Goal: Find specific page/section: Find specific page/section

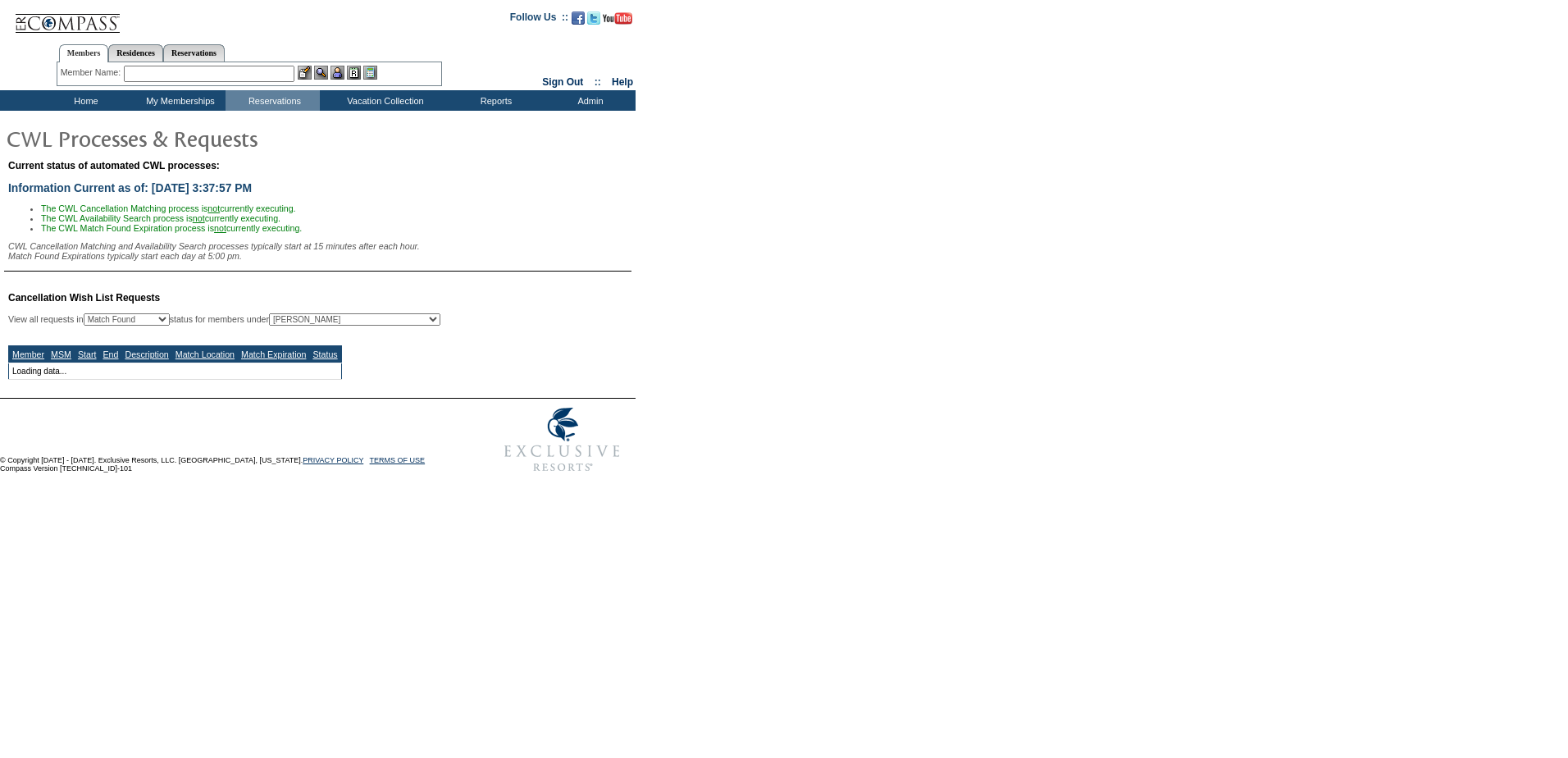
select select "50"
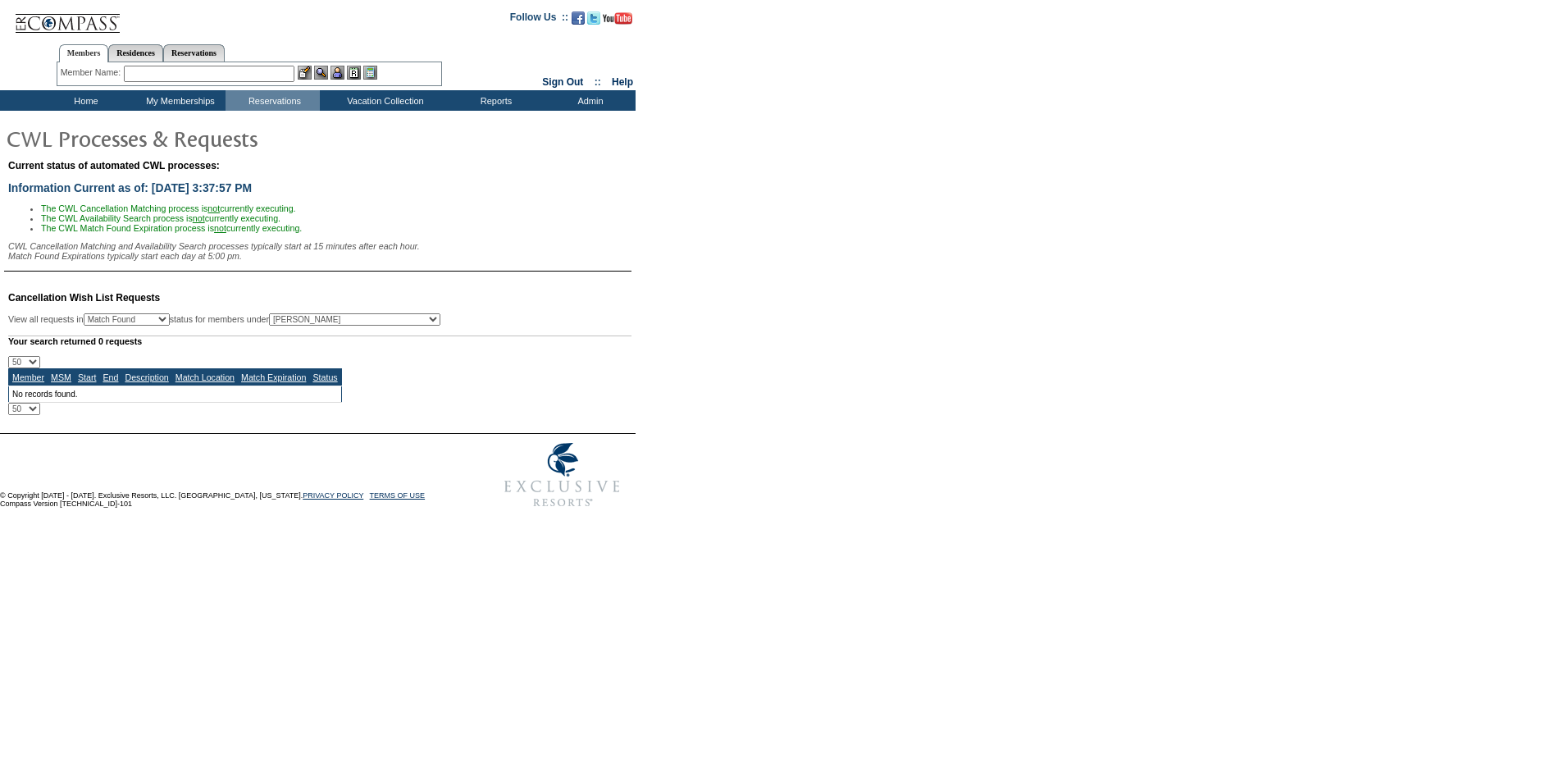
click at [75, 94] on td "Home" at bounding box center [84, 101] width 94 height 21
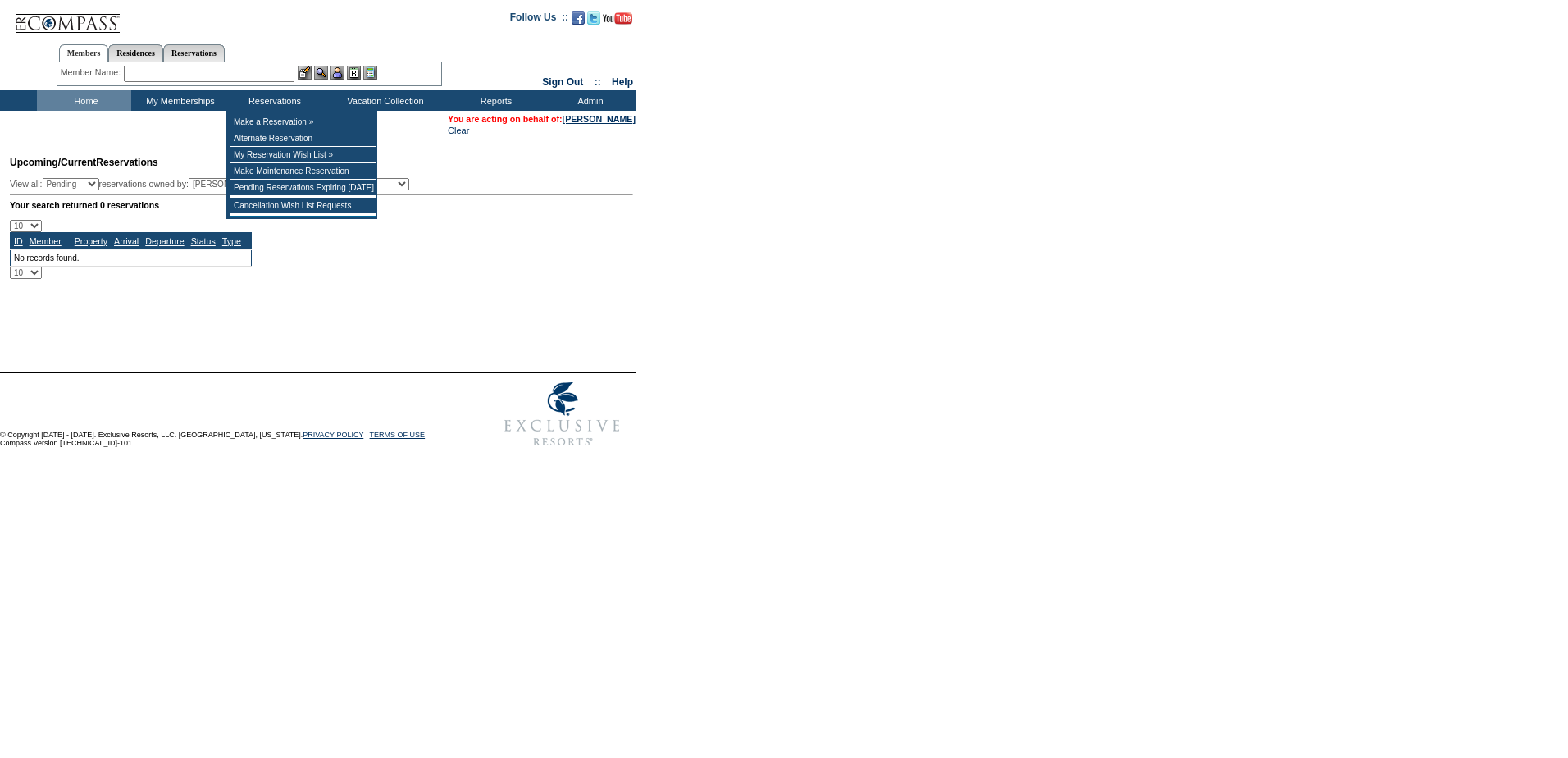
click at [217, 70] on input "text" at bounding box center [209, 73] width 170 height 16
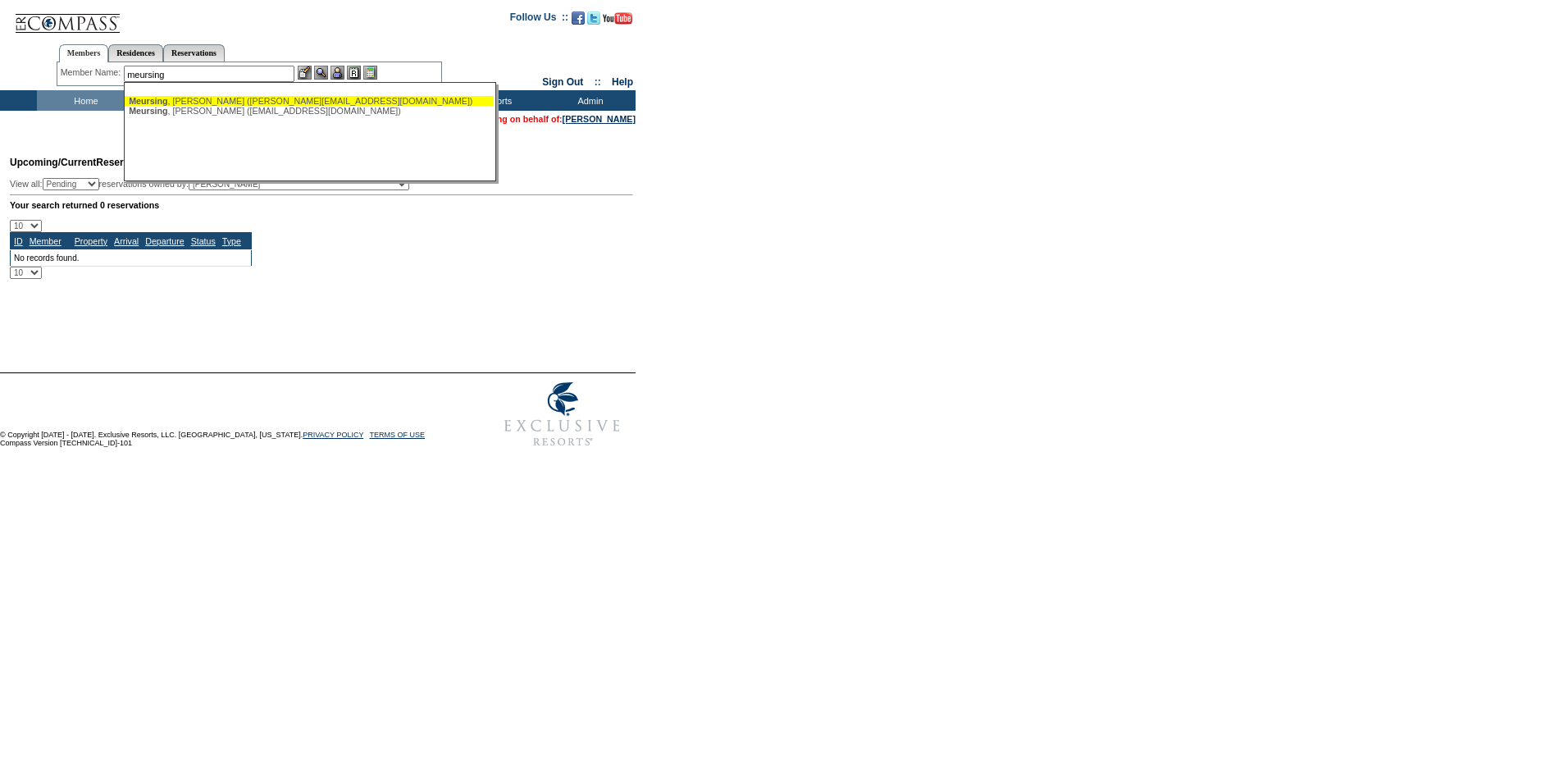
click at [191, 96] on div "[PERSON_NAME] ([PERSON_NAME][EMAIL_ADDRESS][DOMAIN_NAME])" at bounding box center [308, 100] width 361 height 9
type input "[PERSON_NAME] ([PERSON_NAME][EMAIL_ADDRESS][DOMAIN_NAME])"
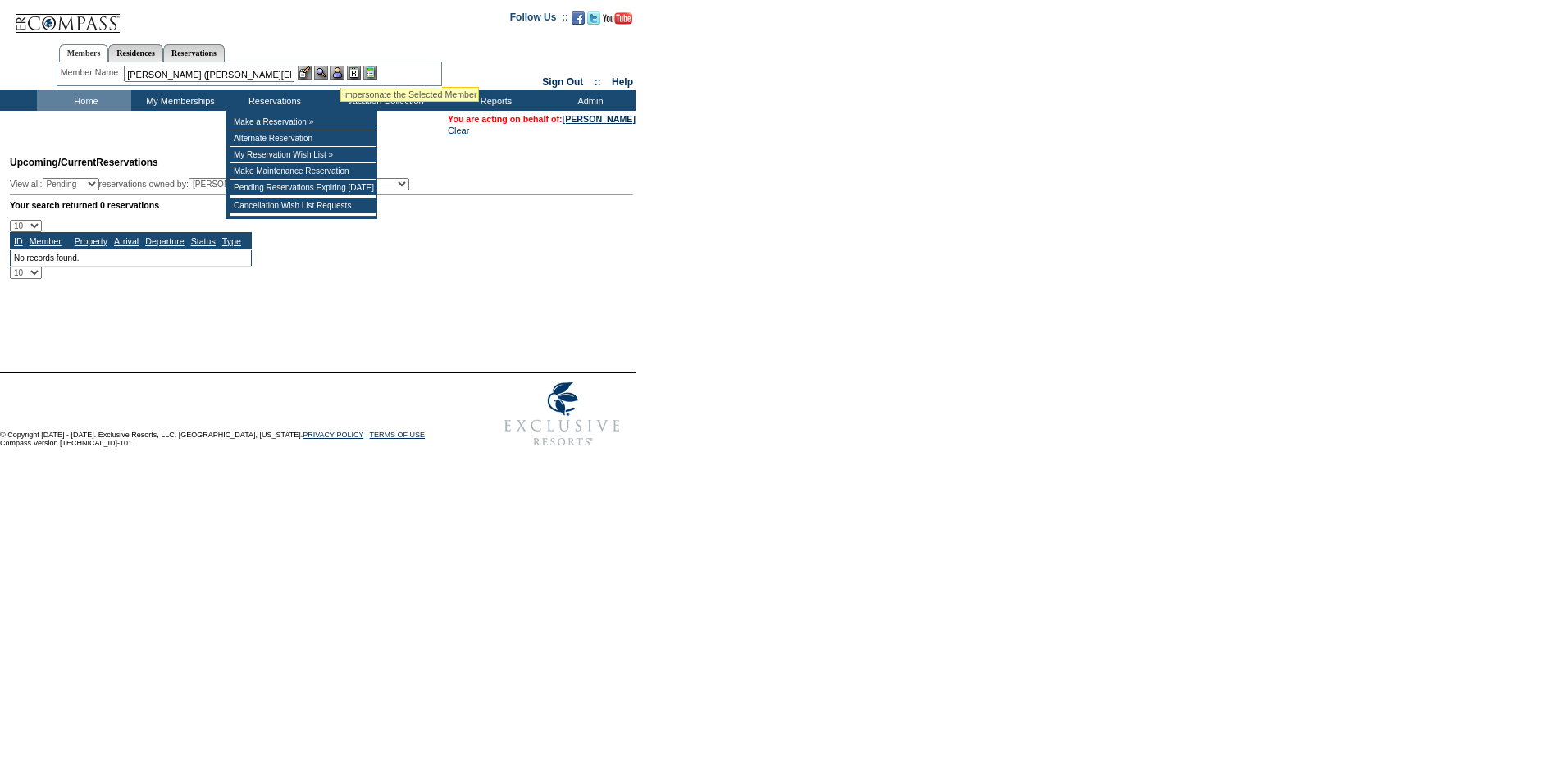
click at [340, 66] on img at bounding box center [338, 72] width 14 height 14
click at [322, 74] on img at bounding box center [321, 72] width 14 height 14
